Goal: Information Seeking & Learning: Stay updated

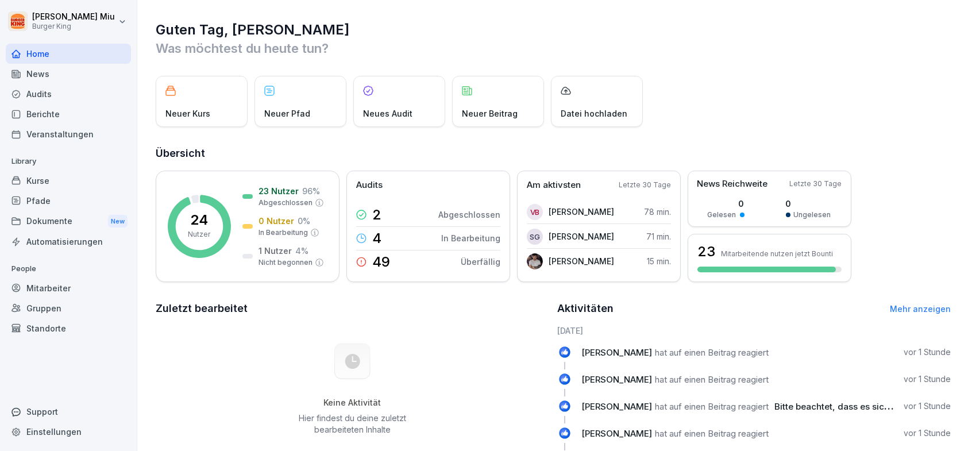
click at [54, 78] on div "News" at bounding box center [68, 74] width 125 height 20
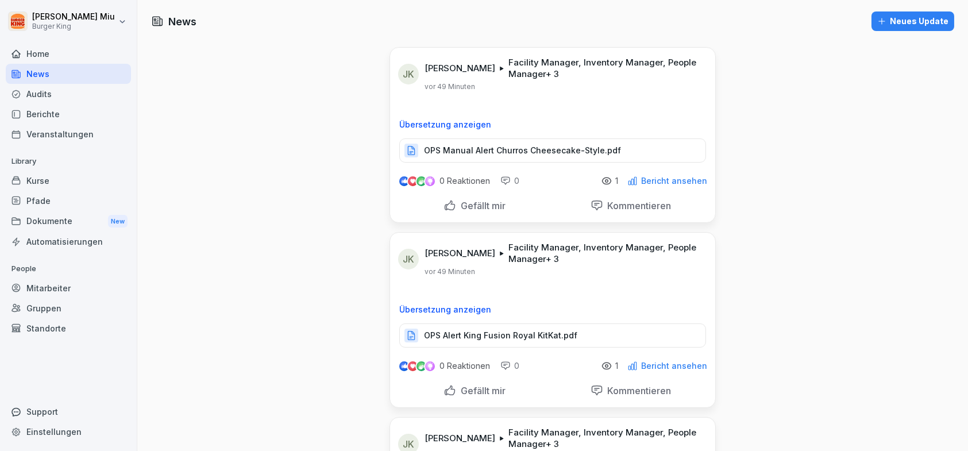
click at [488, 152] on p "OPS Manual Alert Churros Cheesecake-Style.pdf" at bounding box center [522, 150] width 197 height 11
click at [446, 205] on div "Gefällt mir" at bounding box center [474, 205] width 62 height 13
click at [474, 330] on p "OPS Alert King Fusion Royal KitKat.pdf" at bounding box center [500, 335] width 153 height 11
click at [445, 390] on div "Gefällt mir" at bounding box center [474, 390] width 62 height 13
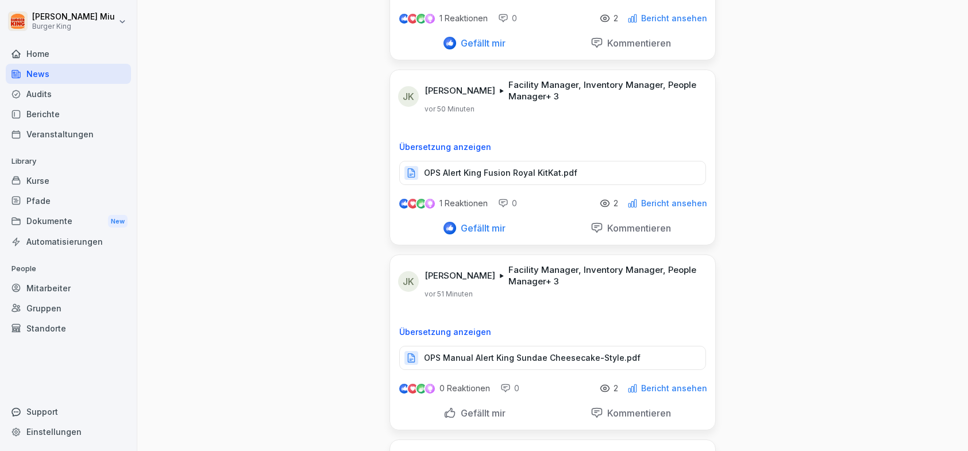
scroll to position [172, 0]
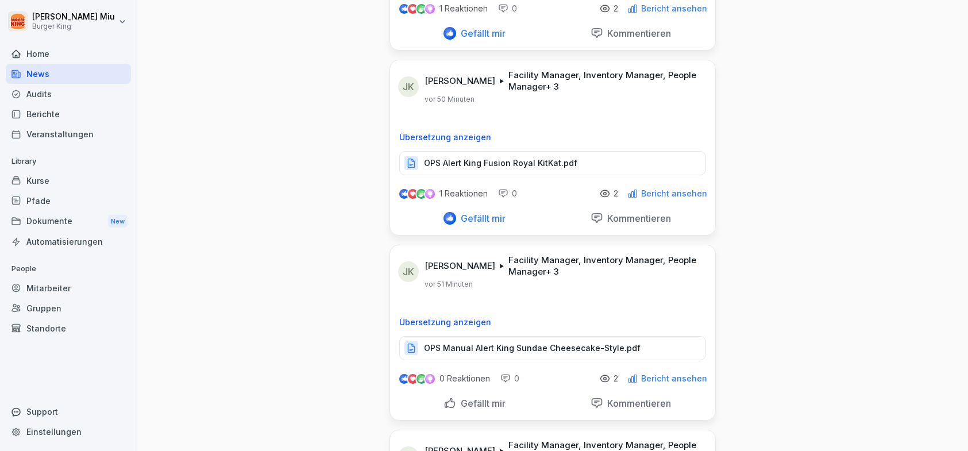
click at [448, 401] on div "Gefällt mir" at bounding box center [474, 403] width 62 height 13
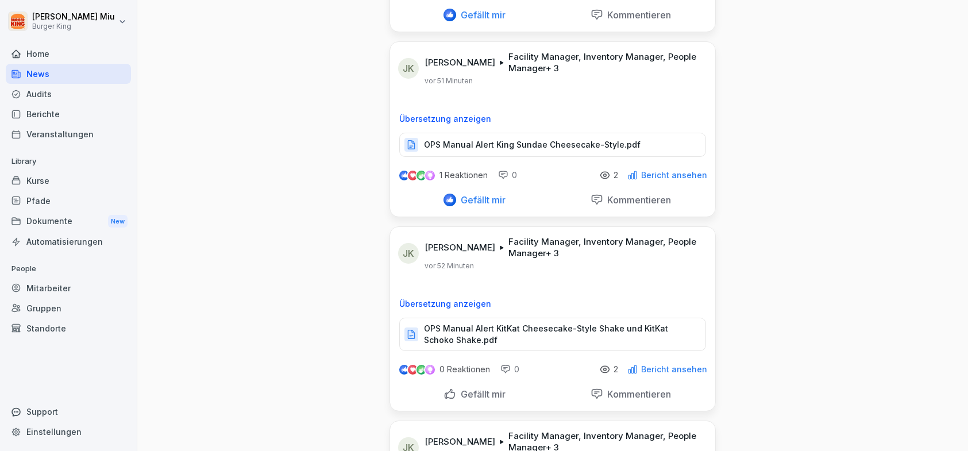
scroll to position [402, 0]
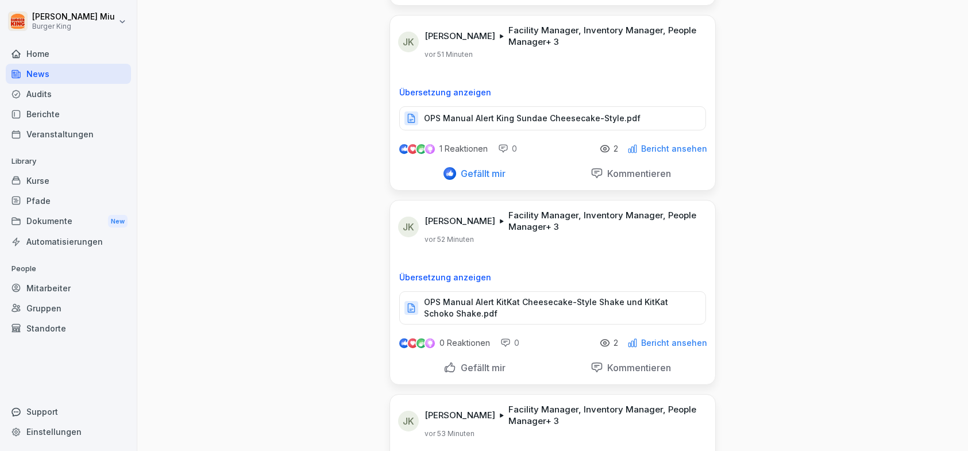
click at [496, 301] on p "OPS Manual Alert KitKat Cheesecake-Style Shake und KitKat Schoko Shake.pdf" at bounding box center [559, 307] width 270 height 23
click at [447, 368] on div "Gefällt mir" at bounding box center [474, 367] width 62 height 13
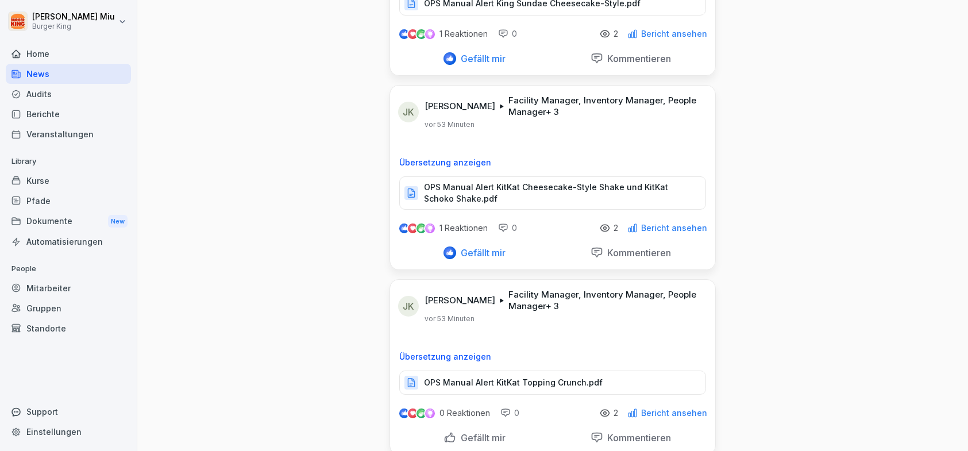
scroll to position [574, 0]
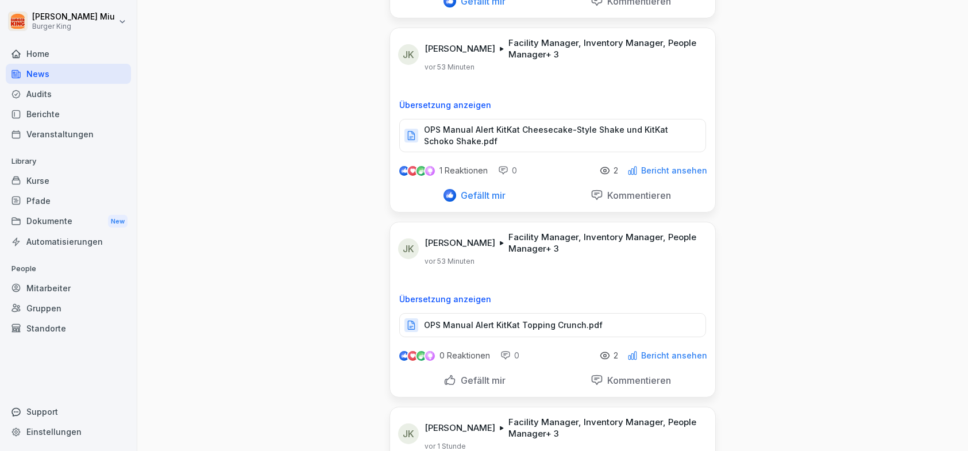
click at [447, 374] on div "Gefällt mir" at bounding box center [474, 380] width 62 height 13
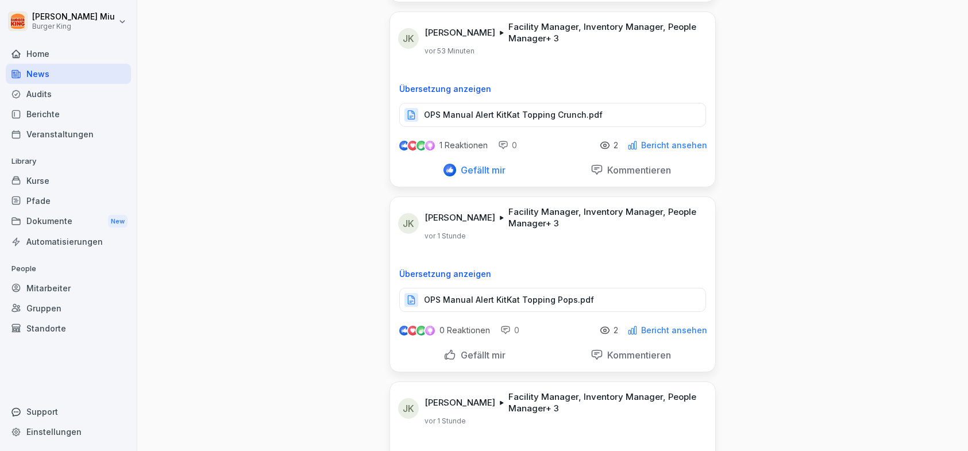
scroll to position [804, 0]
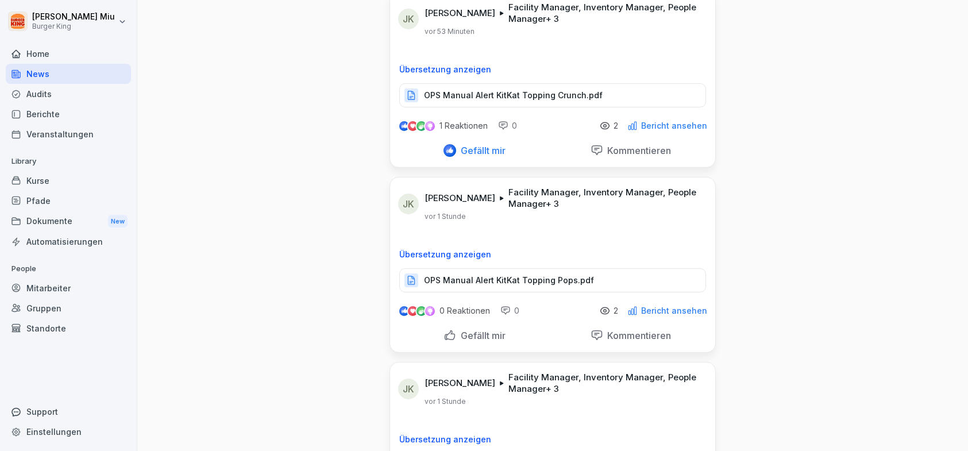
click at [447, 334] on div "Gefällt mir" at bounding box center [474, 335] width 62 height 13
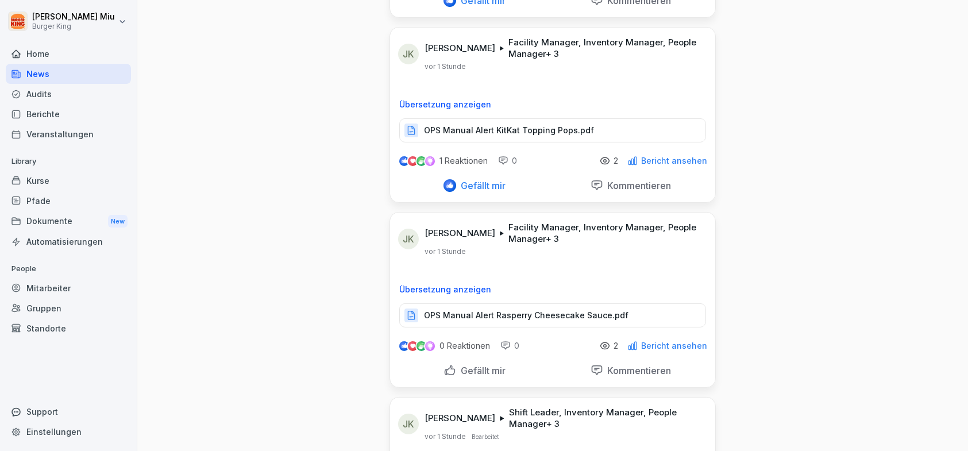
scroll to position [976, 0]
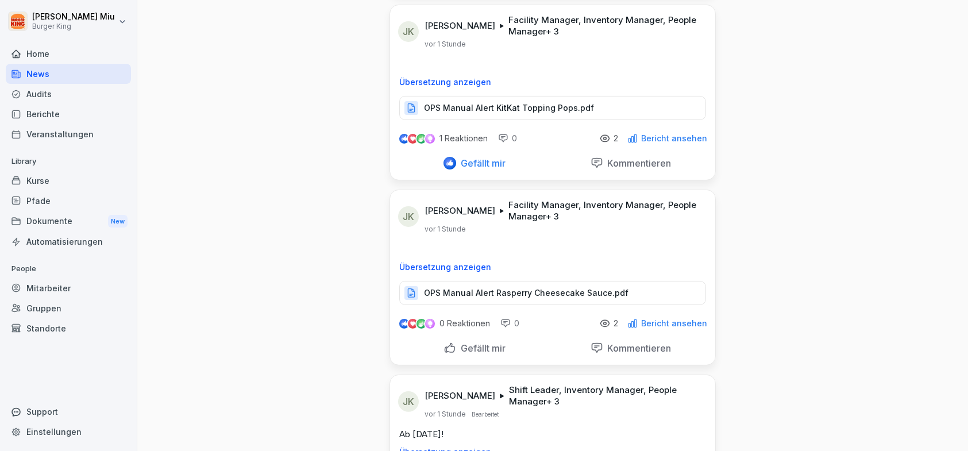
click at [443, 342] on div "Gefällt mir" at bounding box center [474, 348] width 62 height 13
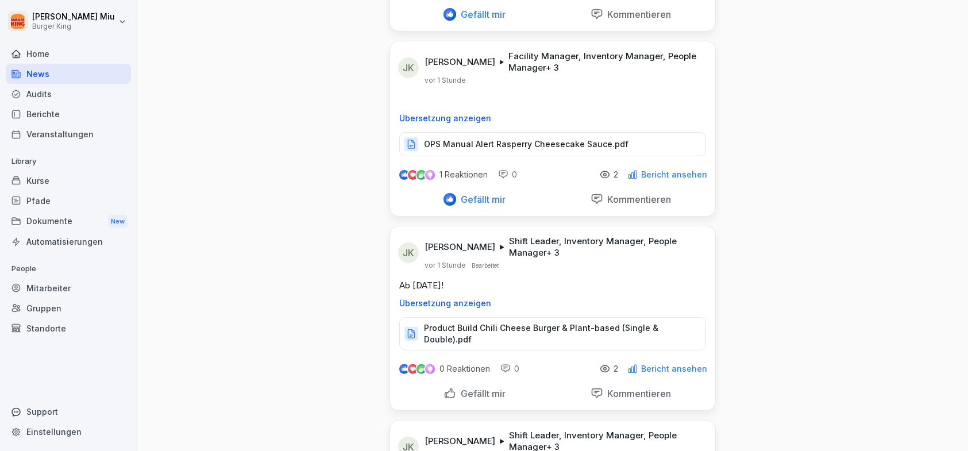
scroll to position [1149, 0]
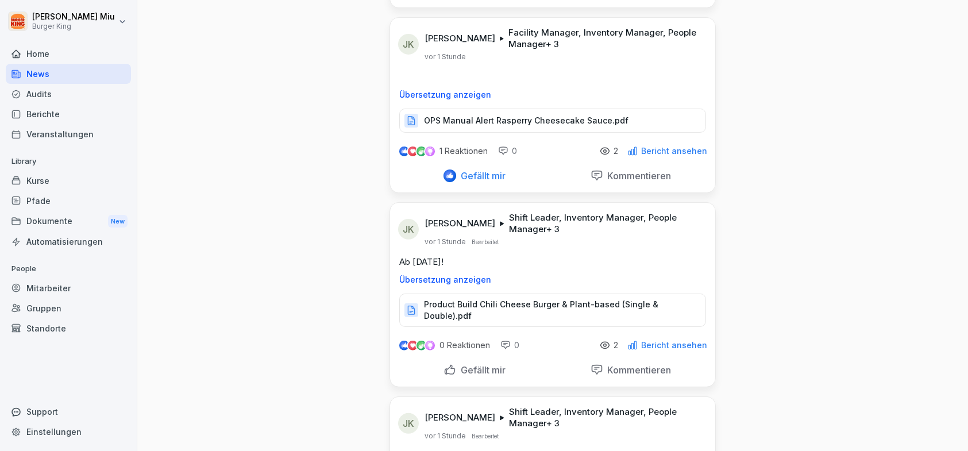
click at [443, 364] on div "Gefällt mir" at bounding box center [474, 370] width 62 height 13
click at [481, 304] on p "Product Build Chili Cheese Burger & Plant-based (Single & Double).pdf" at bounding box center [559, 310] width 270 height 23
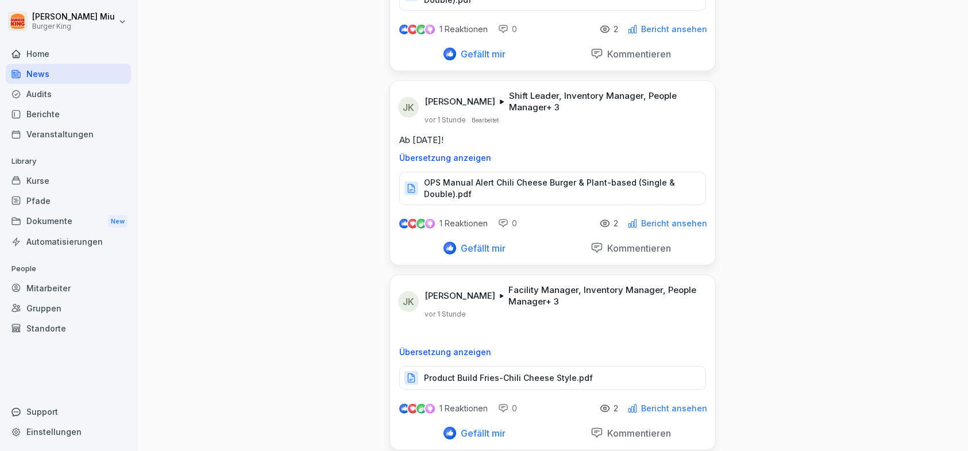
scroll to position [1493, 0]
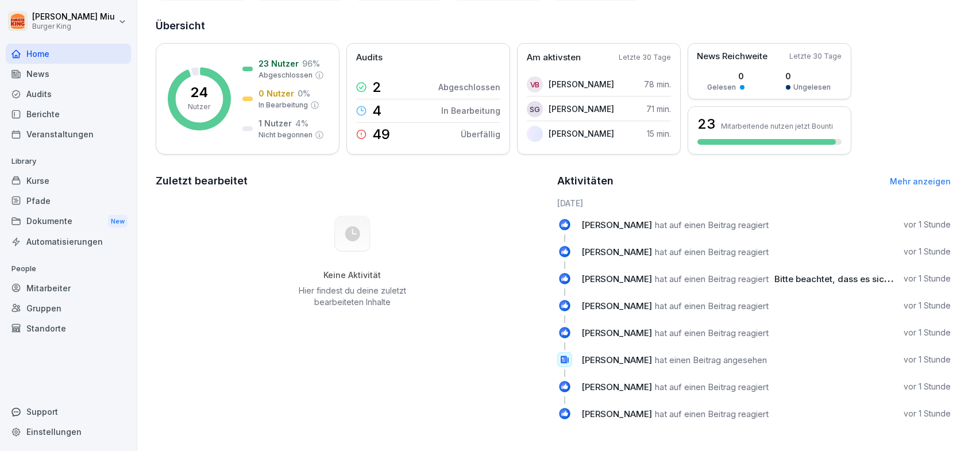
scroll to position [136, 0]
